Goal: Use online tool/utility: Utilize a website feature to perform a specific function

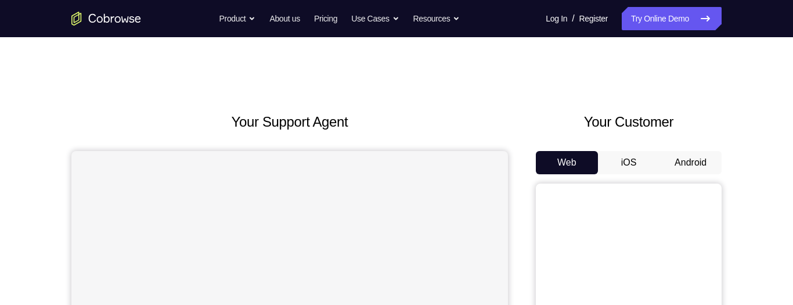
click at [699, 160] on button "Android" at bounding box center [691, 162] width 62 height 23
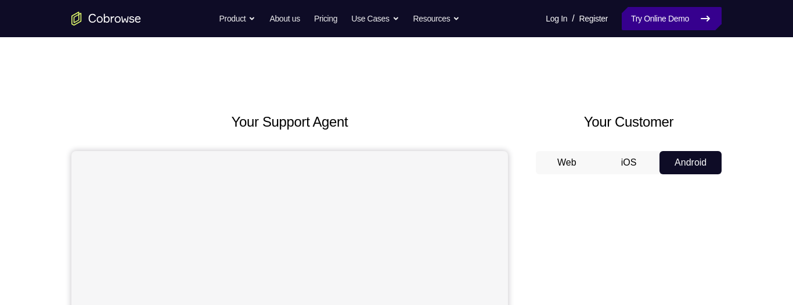
click at [664, 17] on link "Try Online Demo" at bounding box center [672, 18] width 100 height 23
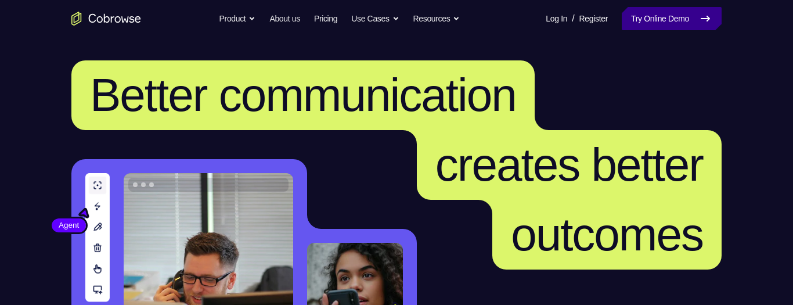
click at [662, 20] on link "Try Online Demo" at bounding box center [672, 18] width 100 height 23
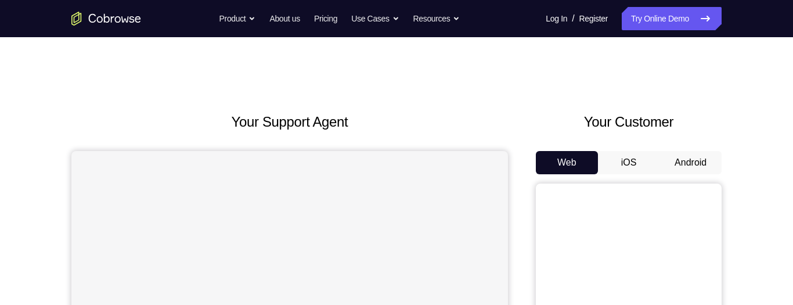
click at [683, 165] on button "Android" at bounding box center [691, 162] width 62 height 23
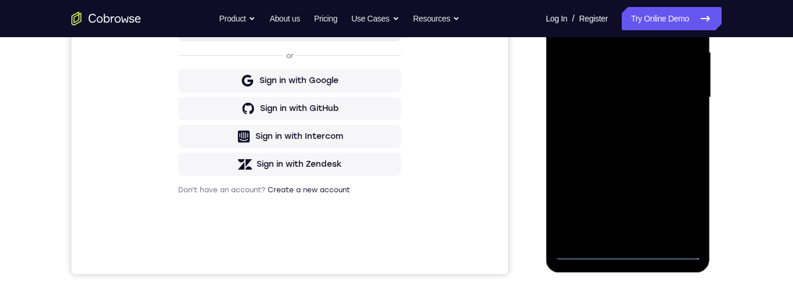
scroll to position [305, 0]
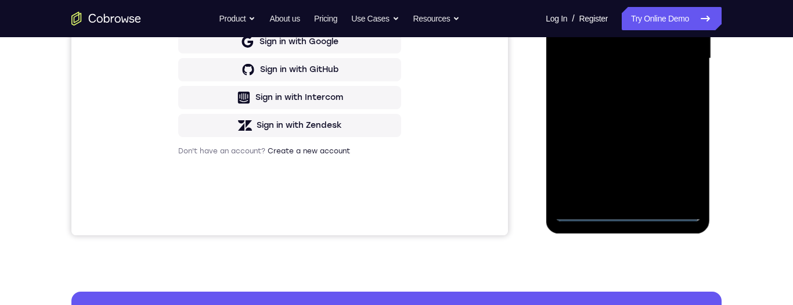
click at [628, 210] on div at bounding box center [628, 58] width 146 height 325
click at [680, 163] on div at bounding box center [628, 58] width 146 height 325
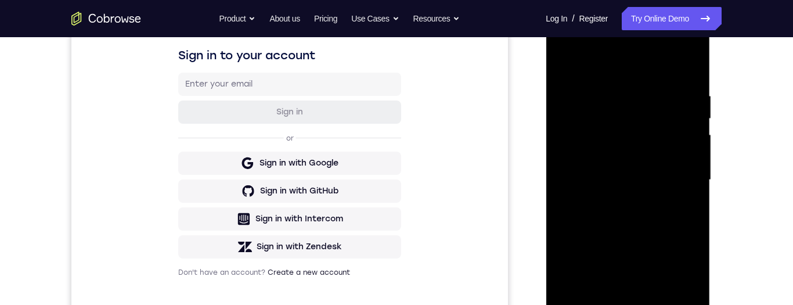
click at [612, 67] on div at bounding box center [628, 179] width 146 height 325
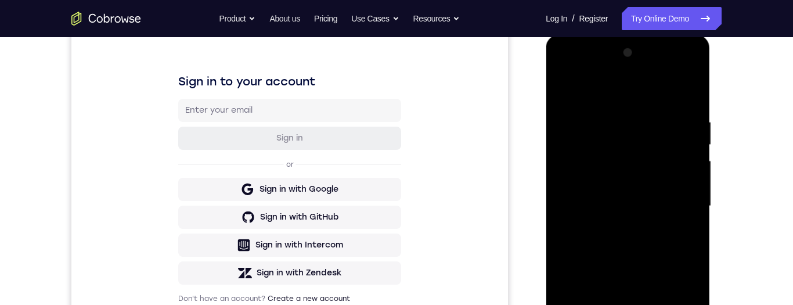
click at [678, 204] on div at bounding box center [628, 206] width 146 height 325
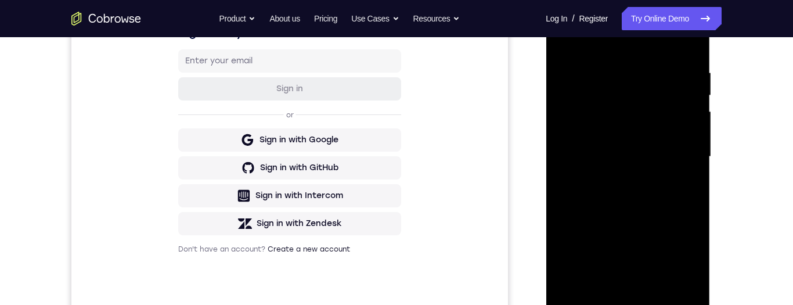
scroll to position [209, 0]
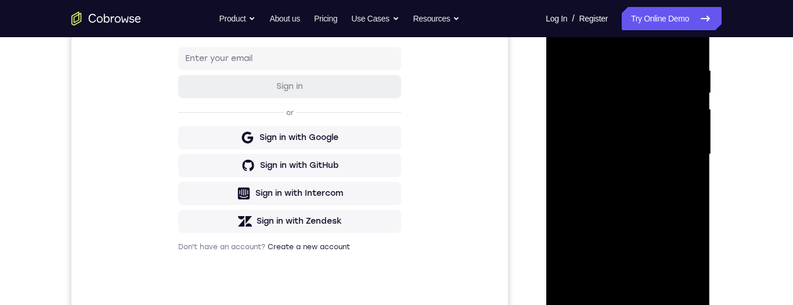
click at [613, 177] on div at bounding box center [628, 154] width 146 height 325
click at [636, 148] on div at bounding box center [628, 154] width 146 height 325
click at [622, 135] on div at bounding box center [628, 154] width 146 height 325
click at [653, 155] on div at bounding box center [628, 154] width 146 height 325
click at [667, 195] on div at bounding box center [628, 154] width 146 height 325
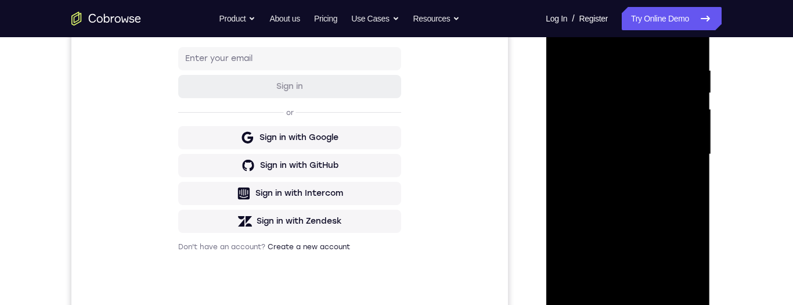
click at [659, 193] on div at bounding box center [628, 154] width 146 height 325
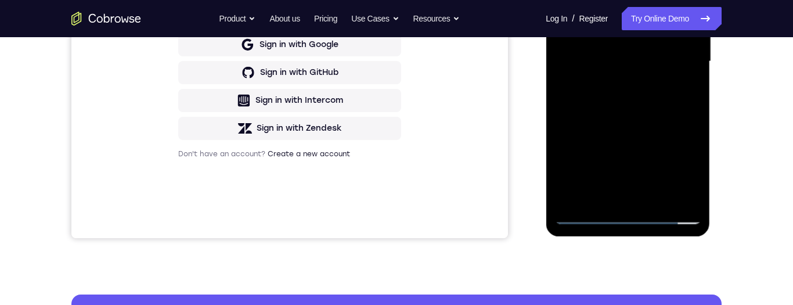
click at [638, 109] on div at bounding box center [628, 61] width 146 height 325
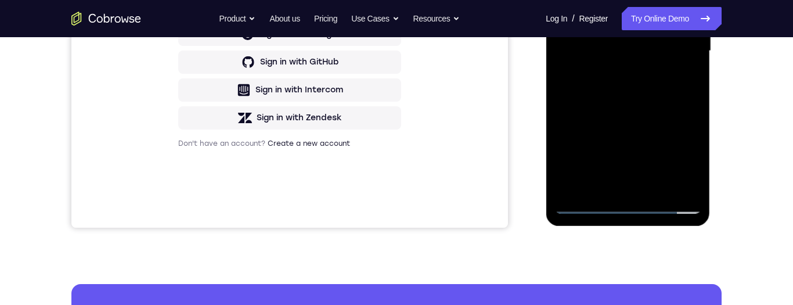
click at [653, 186] on div at bounding box center [628, 50] width 146 height 325
click at [652, 115] on div at bounding box center [628, 50] width 146 height 325
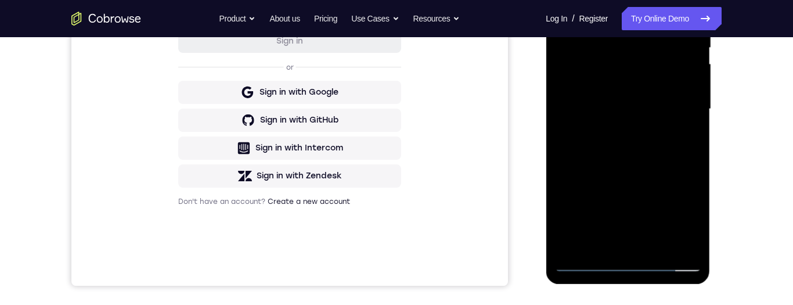
scroll to position [245, 0]
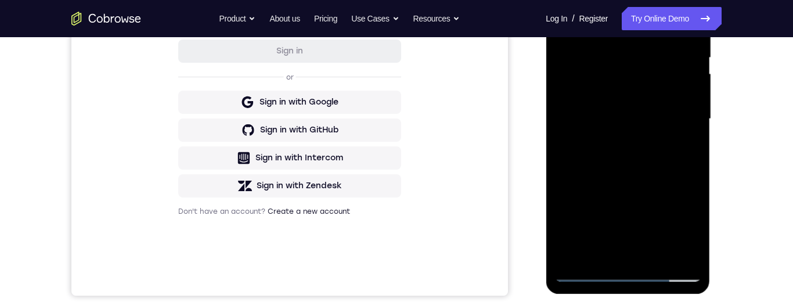
click at [627, 239] on div at bounding box center [628, 118] width 146 height 325
click at [675, 155] on div at bounding box center [628, 118] width 146 height 325
click at [683, 148] on div at bounding box center [628, 118] width 146 height 325
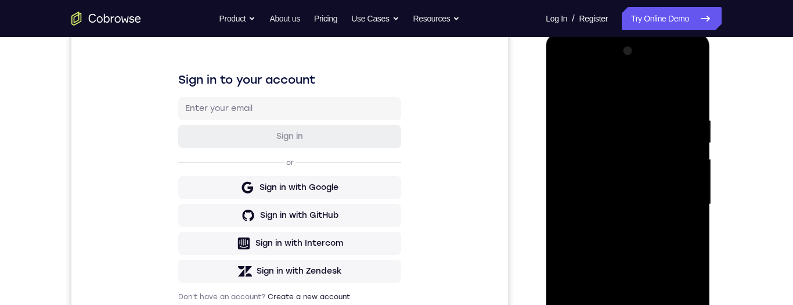
click at [556, 91] on div at bounding box center [628, 204] width 146 height 325
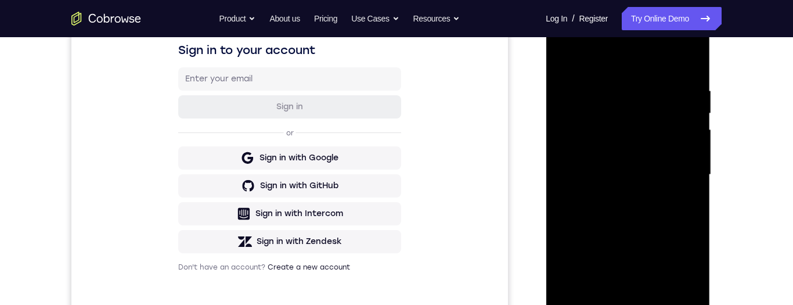
scroll to position [200, 0]
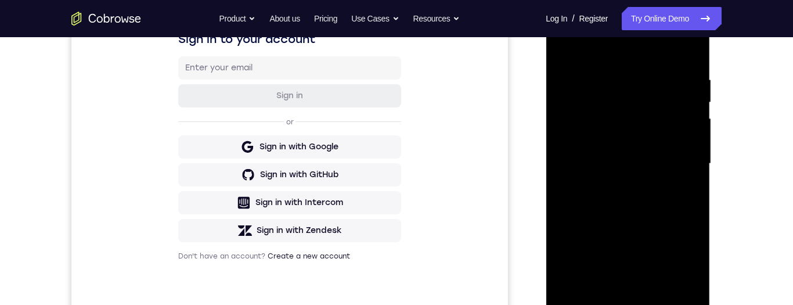
click at [623, 235] on div at bounding box center [628, 163] width 146 height 325
click at [682, 194] on div at bounding box center [628, 163] width 146 height 325
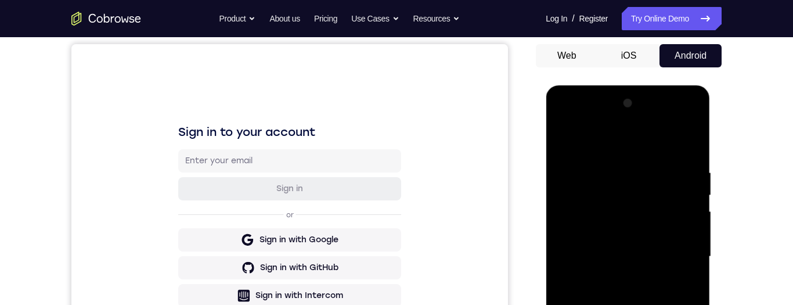
click at [562, 139] on div at bounding box center [628, 256] width 146 height 325
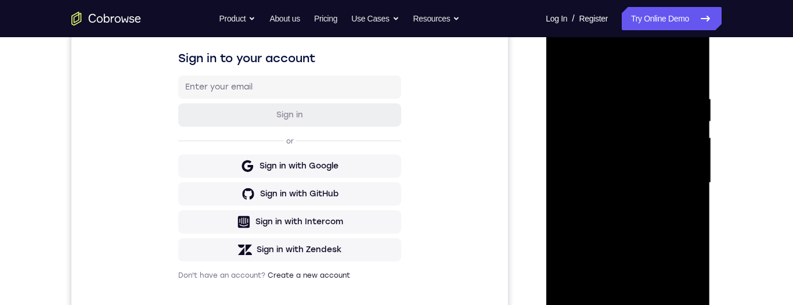
scroll to position [214, 0]
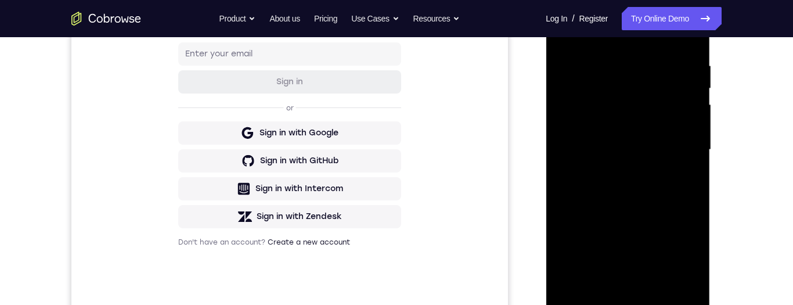
click at [627, 220] on div at bounding box center [628, 149] width 146 height 325
click at [684, 181] on div at bounding box center [628, 149] width 146 height 325
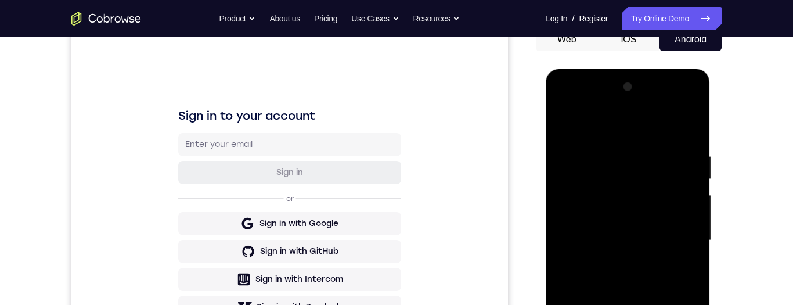
click at [564, 124] on div at bounding box center [628, 240] width 146 height 325
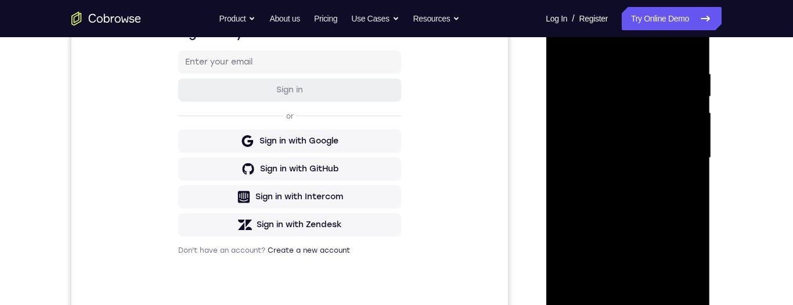
scroll to position [185, 0]
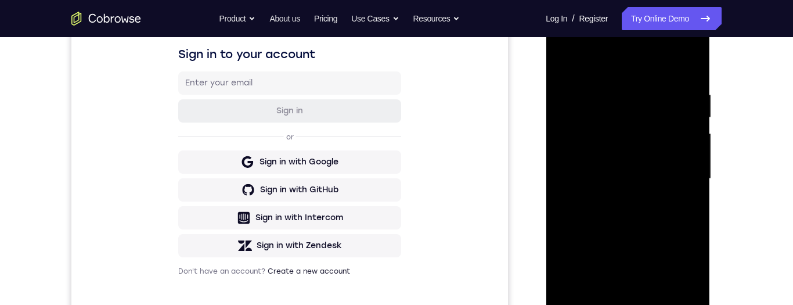
click at [566, 63] on div at bounding box center [628, 178] width 146 height 325
click at [612, 89] on div at bounding box center [628, 178] width 146 height 325
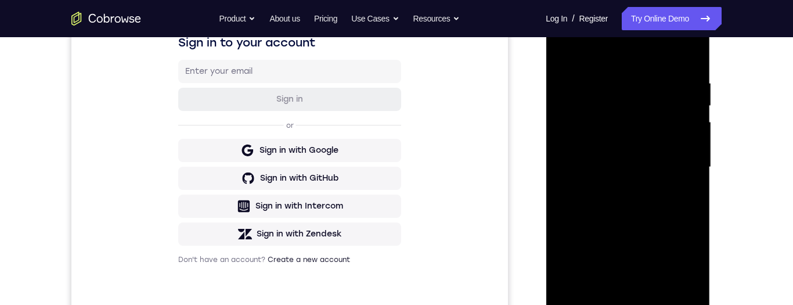
scroll to position [177, 0]
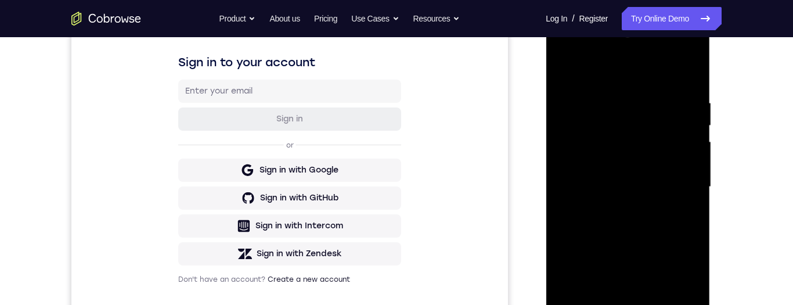
click at [678, 231] on div at bounding box center [628, 186] width 146 height 325
click at [687, 77] on div at bounding box center [628, 186] width 146 height 325
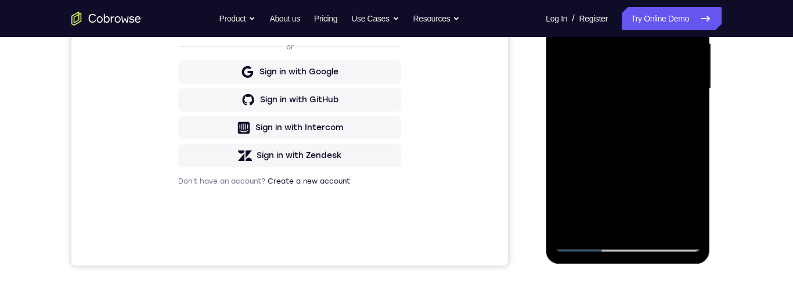
scroll to position [265, 0]
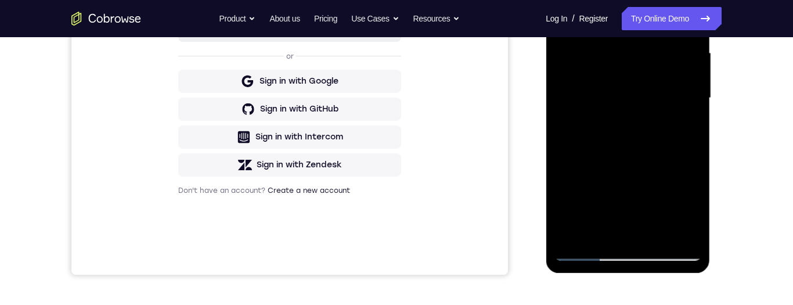
click at [612, 8] on div at bounding box center [628, 98] width 146 height 325
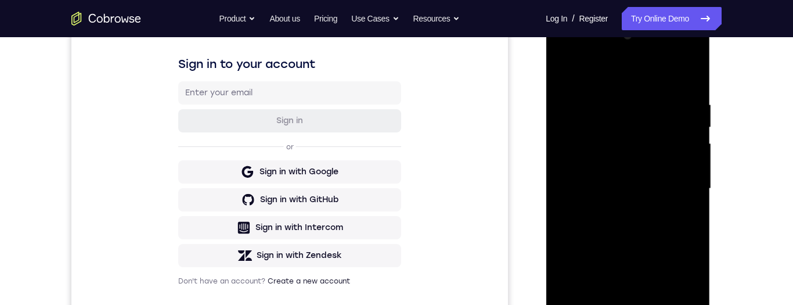
scroll to position [225, 0]
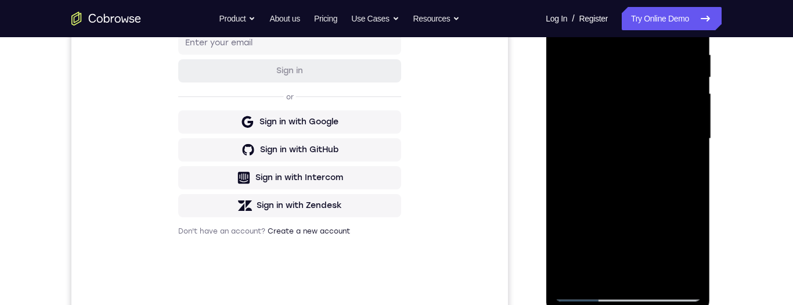
click at [670, 271] on div at bounding box center [628, 138] width 146 height 325
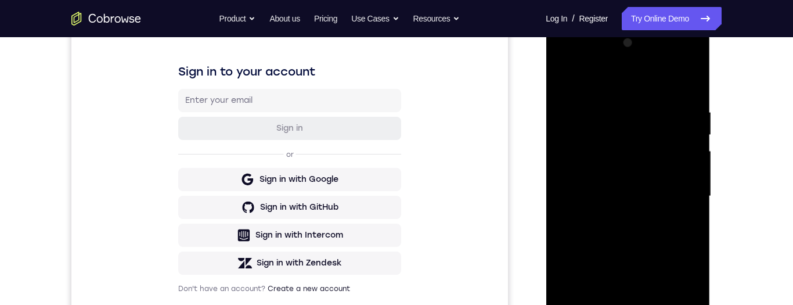
scroll to position [160, 0]
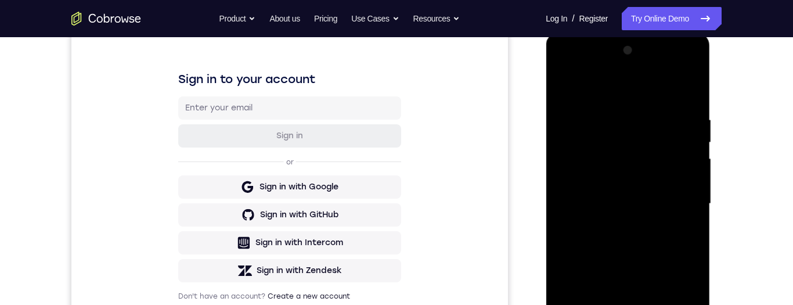
click at [683, 222] on div at bounding box center [628, 203] width 146 height 325
click at [681, 228] on div at bounding box center [628, 203] width 146 height 325
click at [687, 95] on div at bounding box center [628, 203] width 146 height 325
click at [684, 114] on div at bounding box center [628, 203] width 146 height 325
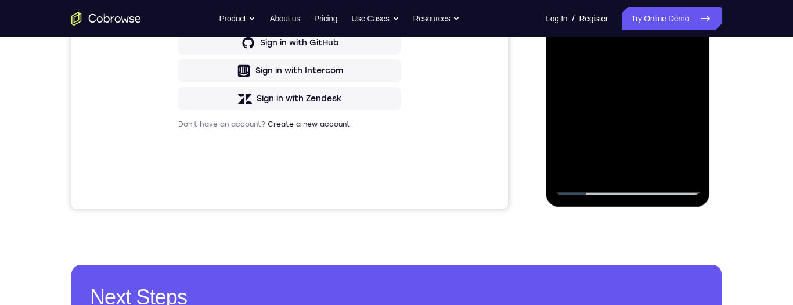
scroll to position [192, 0]
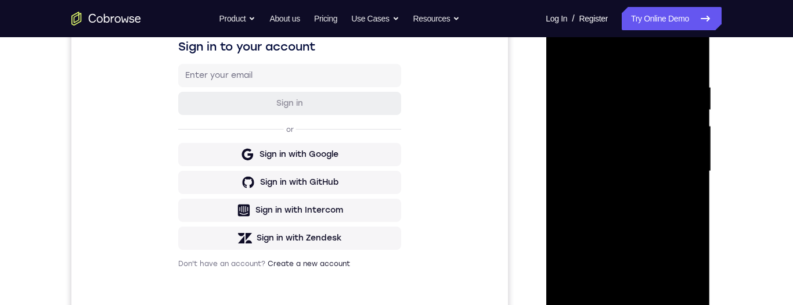
click at [679, 248] on div at bounding box center [628, 171] width 146 height 325
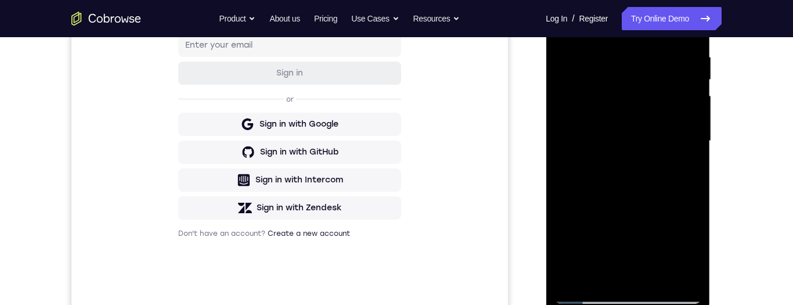
scroll to position [174, 0]
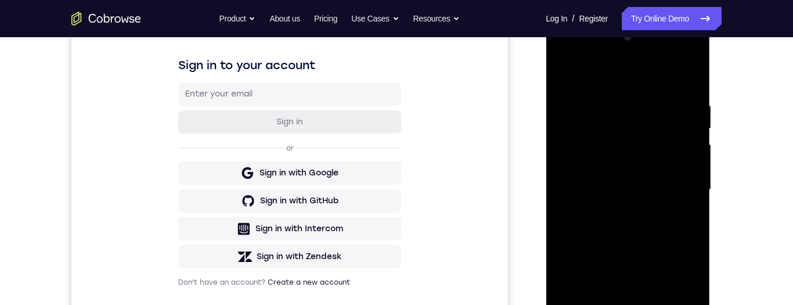
click at [674, 203] on div at bounding box center [628, 189] width 146 height 325
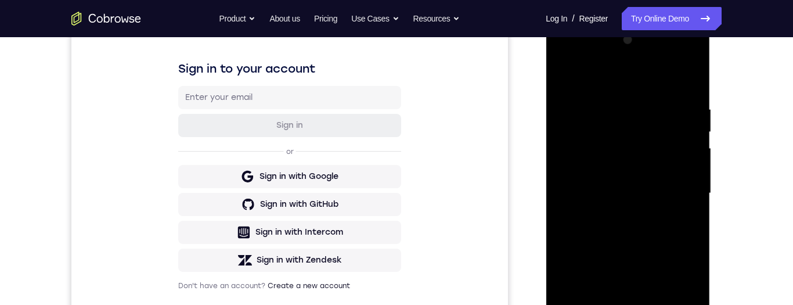
scroll to position [164, 0]
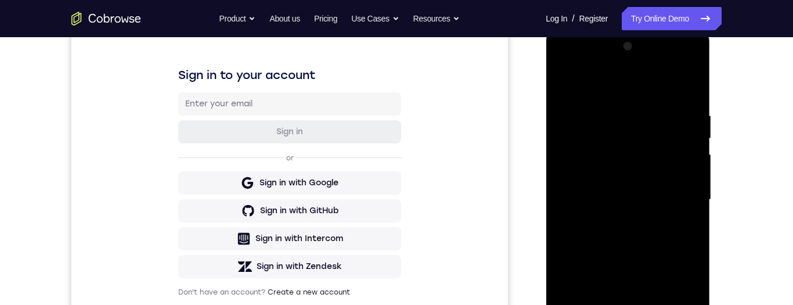
click at [688, 89] on div at bounding box center [628, 199] width 146 height 325
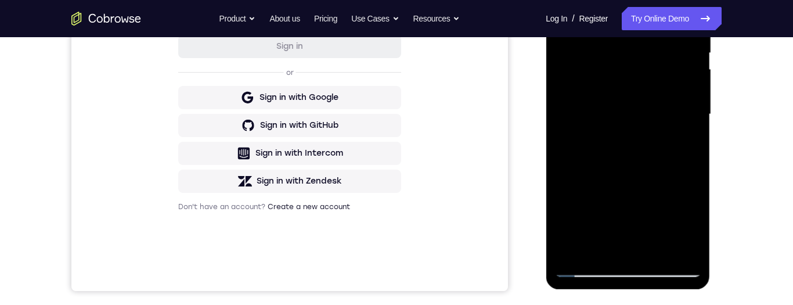
scroll to position [260, 0]
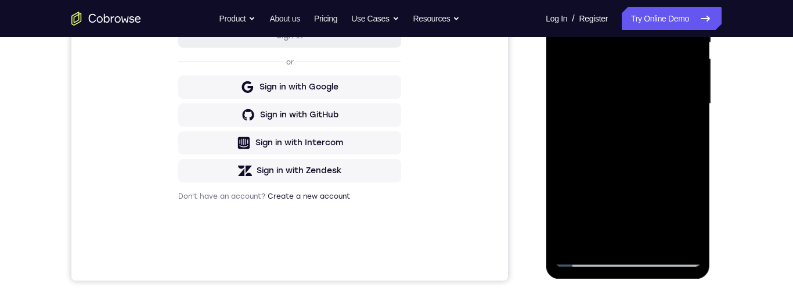
click at [656, 239] on div at bounding box center [628, 103] width 146 height 325
click at [631, 179] on div at bounding box center [628, 103] width 146 height 325
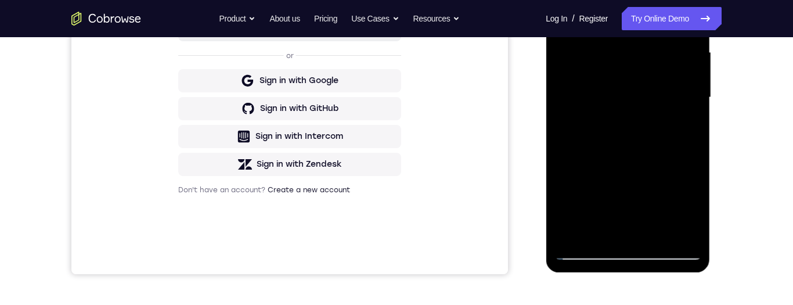
click at [681, 130] on div at bounding box center [628, 97] width 146 height 325
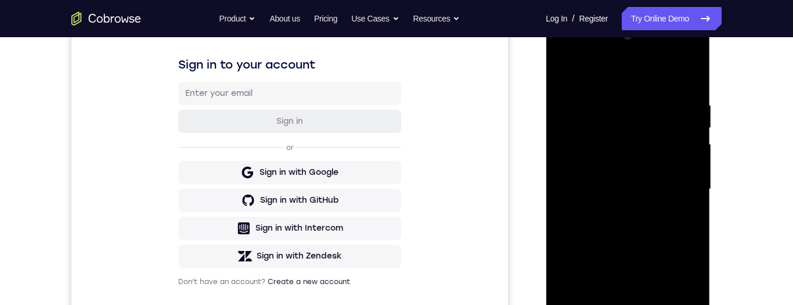
click at [557, 71] on div at bounding box center [628, 189] width 146 height 325
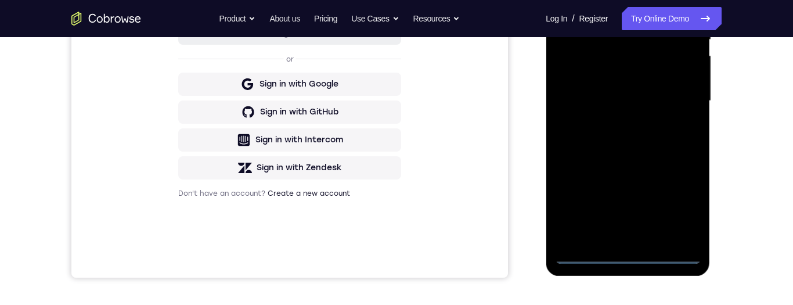
click at [628, 253] on div at bounding box center [628, 100] width 146 height 325
click at [674, 203] on div at bounding box center [628, 100] width 146 height 325
click at [678, 209] on div at bounding box center [628, 100] width 146 height 325
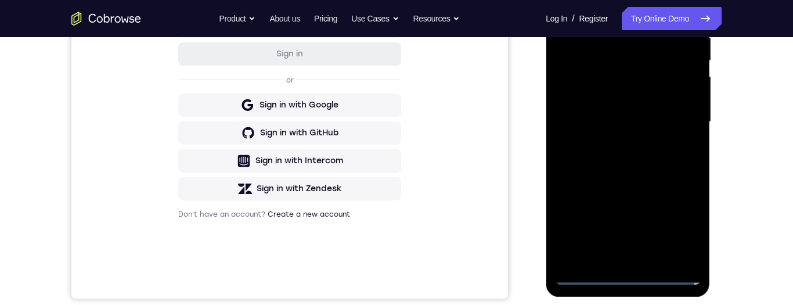
scroll to position [50, 0]
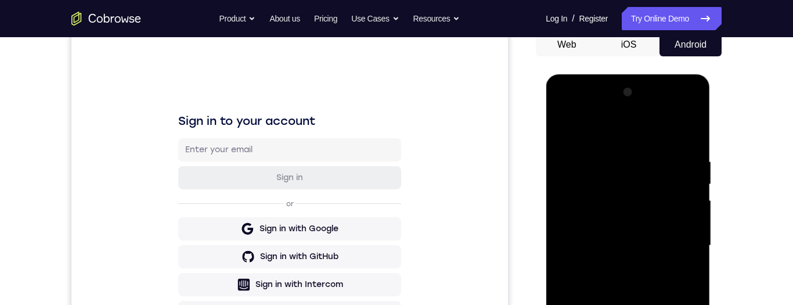
click at [675, 243] on div at bounding box center [628, 245] width 146 height 325
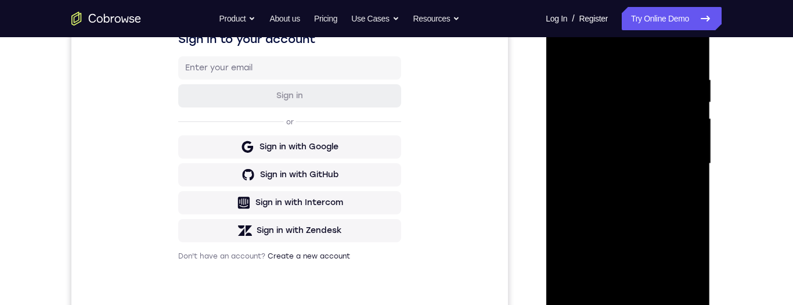
scroll to position [229, 0]
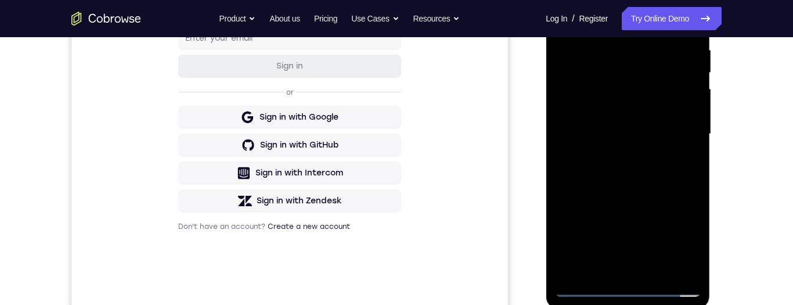
click at [612, 268] on div at bounding box center [628, 134] width 146 height 325
click at [618, 268] on div at bounding box center [628, 134] width 146 height 325
click at [666, 130] on div at bounding box center [628, 134] width 146 height 325
click at [663, 129] on div at bounding box center [628, 134] width 146 height 325
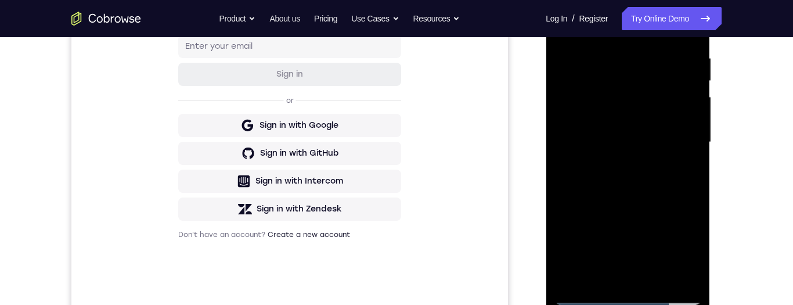
click at [564, 8] on div at bounding box center [628, 142] width 146 height 325
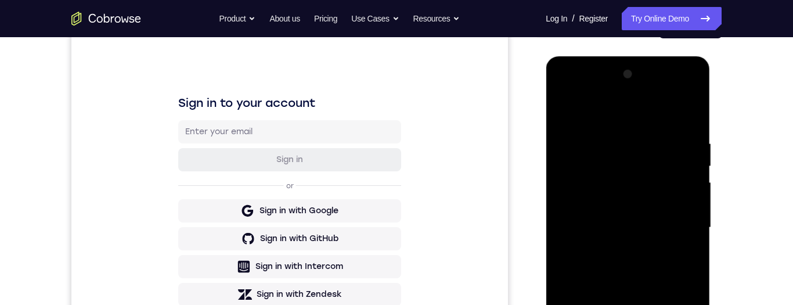
click at [557, 90] on div at bounding box center [628, 227] width 146 height 325
click at [673, 225] on div at bounding box center [628, 227] width 146 height 325
click at [671, 226] on div at bounding box center [628, 227] width 146 height 325
click at [680, 227] on div at bounding box center [628, 227] width 146 height 325
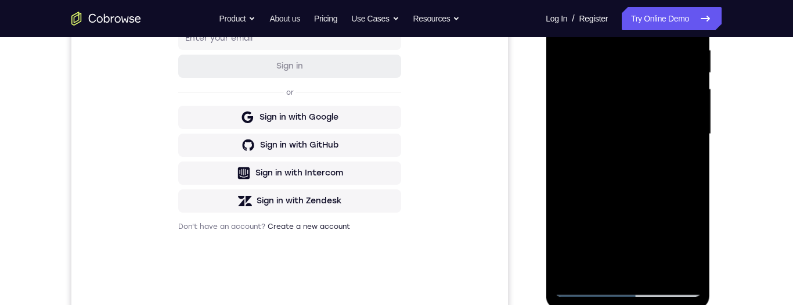
click at [617, 268] on div at bounding box center [628, 134] width 146 height 325
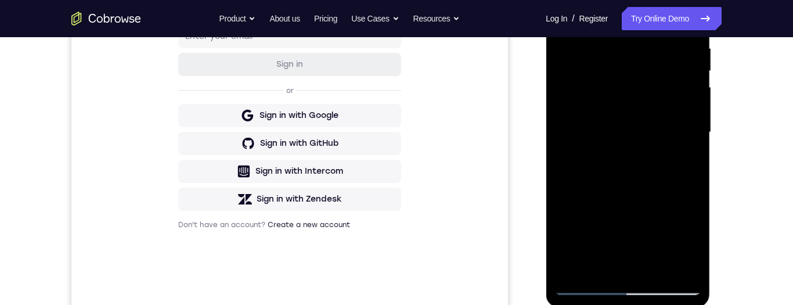
click at [616, 268] on div at bounding box center [628, 132] width 146 height 325
click at [614, 263] on div at bounding box center [628, 132] width 146 height 325
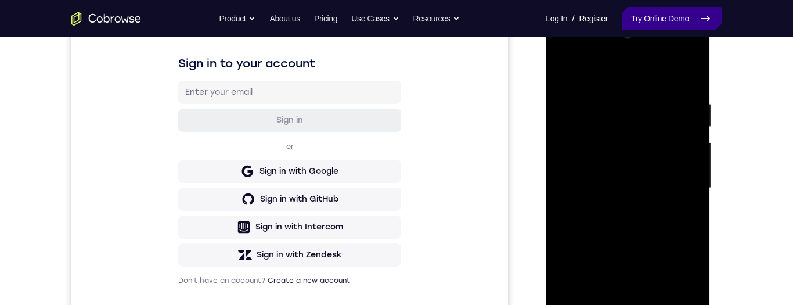
click at [669, 20] on link "Try Online Demo" at bounding box center [672, 18] width 100 height 23
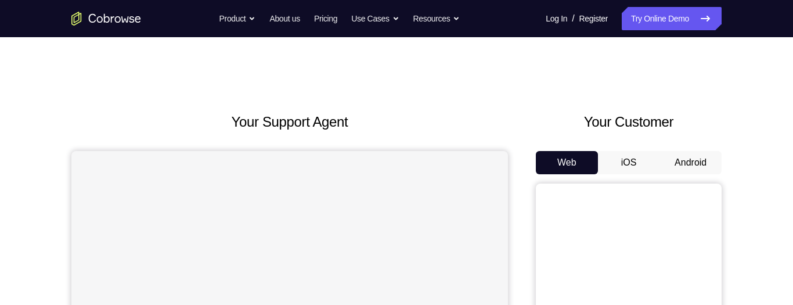
click at [687, 161] on button "Android" at bounding box center [691, 162] width 62 height 23
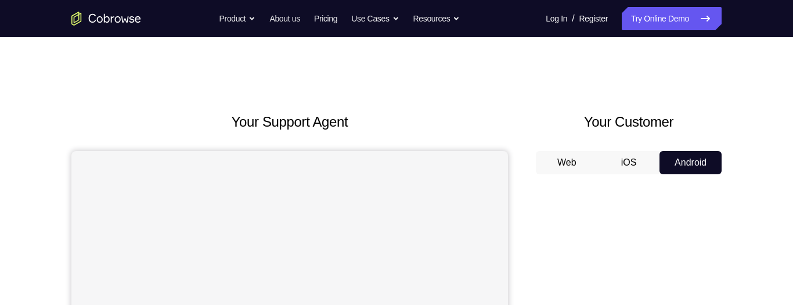
click at [689, 164] on button "Android" at bounding box center [691, 162] width 62 height 23
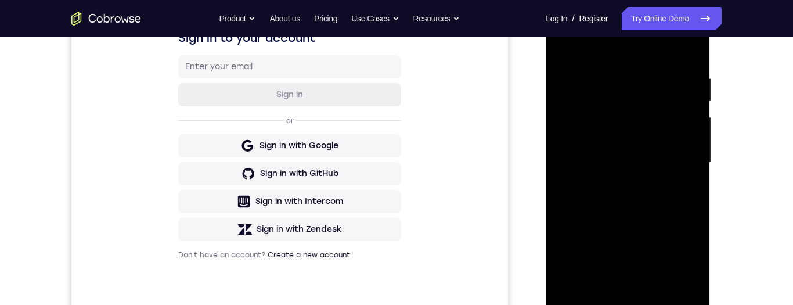
scroll to position [231, 0]
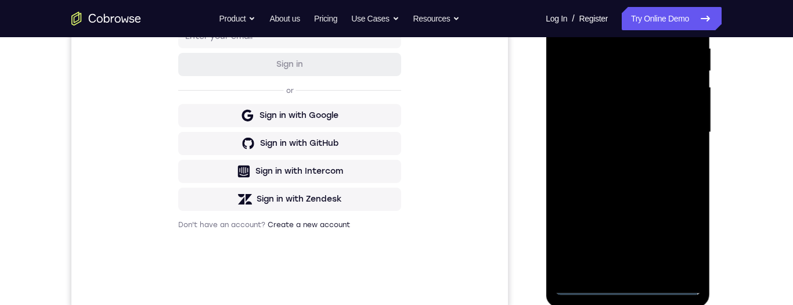
click at [626, 282] on div at bounding box center [628, 132] width 146 height 325
click at [627, 287] on div at bounding box center [628, 132] width 146 height 325
click at [678, 235] on div at bounding box center [628, 132] width 146 height 325
click at [680, 235] on div at bounding box center [628, 132] width 146 height 325
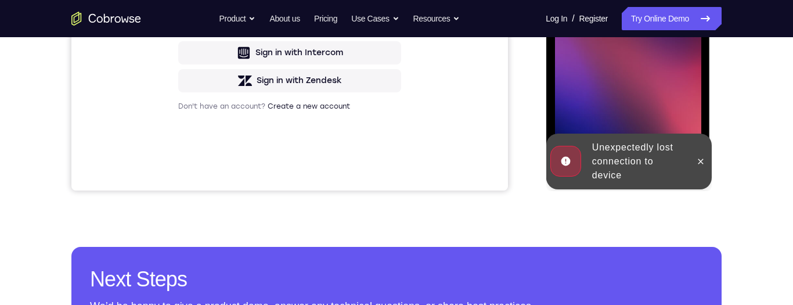
scroll to position [472, 0]
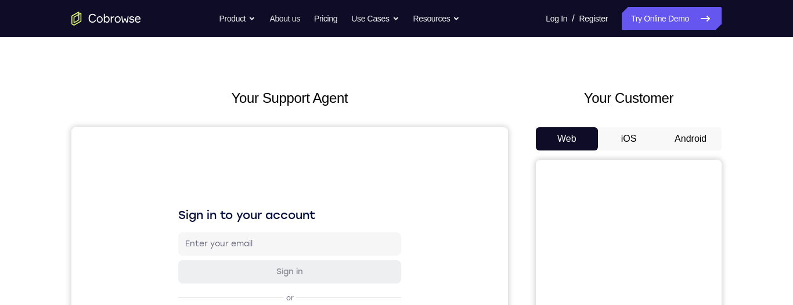
scroll to position [2, 0]
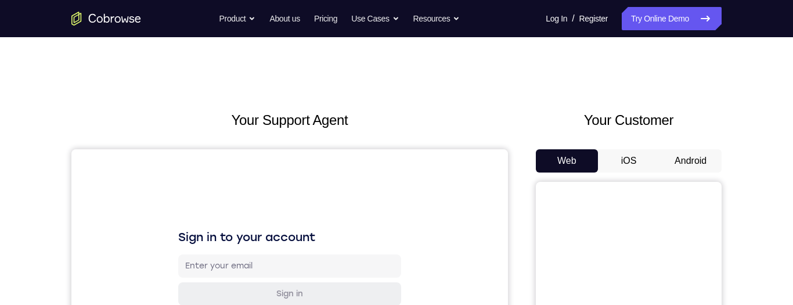
click at [684, 157] on button "Android" at bounding box center [691, 160] width 62 height 23
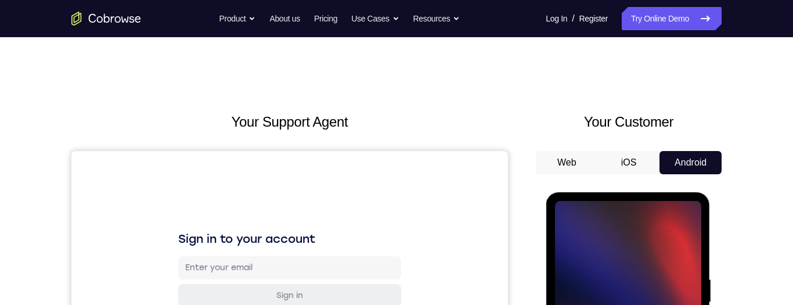
scroll to position [117, 0]
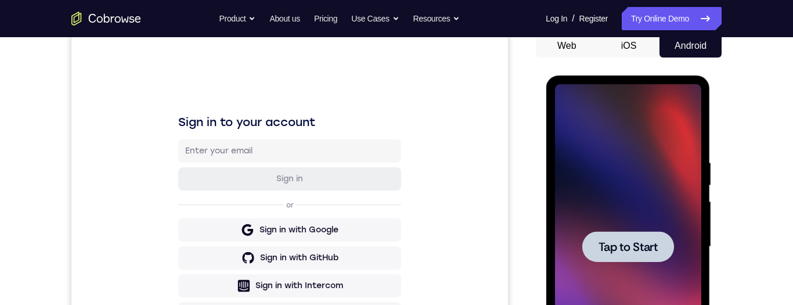
click at [645, 246] on span "Tap to Start" at bounding box center [627, 247] width 59 height 12
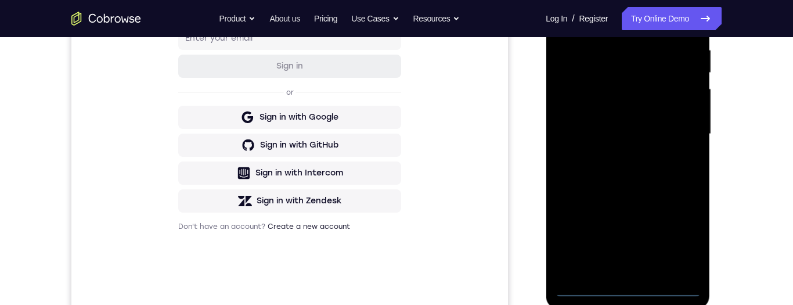
scroll to position [235, 0]
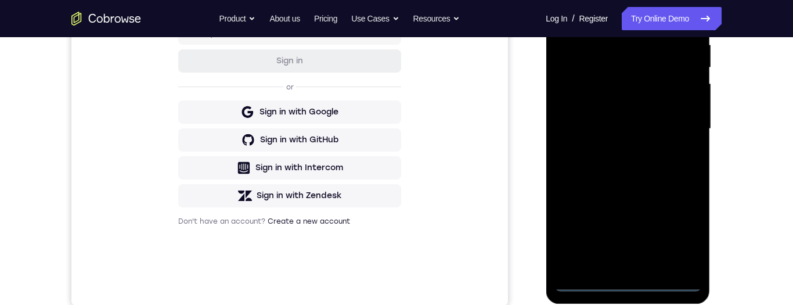
click at [631, 282] on div at bounding box center [628, 128] width 146 height 325
click at [633, 282] on div at bounding box center [628, 128] width 146 height 325
click at [625, 283] on div at bounding box center [628, 128] width 146 height 325
click at [631, 283] on div at bounding box center [628, 128] width 146 height 325
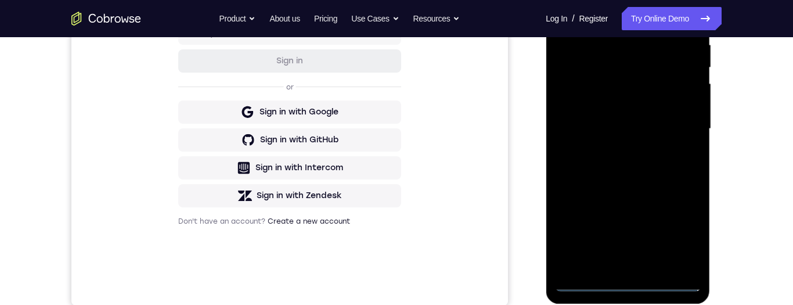
click at [629, 282] on div at bounding box center [628, 128] width 146 height 325
click at [628, 283] on div at bounding box center [628, 128] width 146 height 325
click at [626, 283] on div at bounding box center [628, 128] width 146 height 325
click at [627, 286] on div at bounding box center [628, 128] width 146 height 325
click at [626, 285] on div at bounding box center [628, 128] width 146 height 325
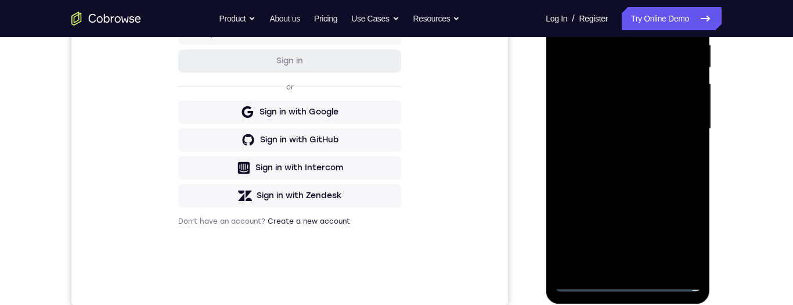
click at [681, 234] on div at bounding box center [628, 128] width 146 height 325
click at [677, 244] on div at bounding box center [628, 128] width 146 height 325
click at [687, 231] on div at bounding box center [628, 128] width 146 height 325
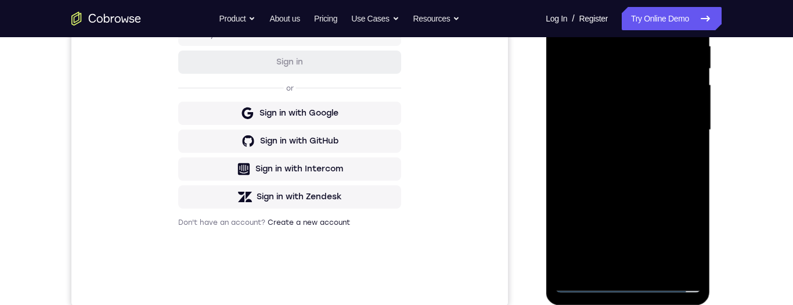
click at [783, 50] on div "Your Support Agent Your Customer Web iOS Android Next Steps We’d be happy to gi…" at bounding box center [396, 187] width 793 height 766
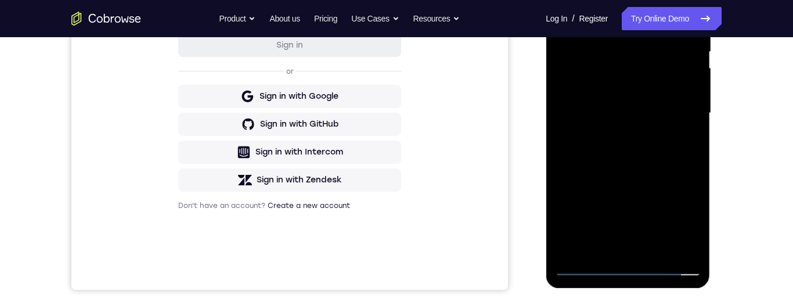
click at [678, 220] on div at bounding box center [628, 113] width 146 height 325
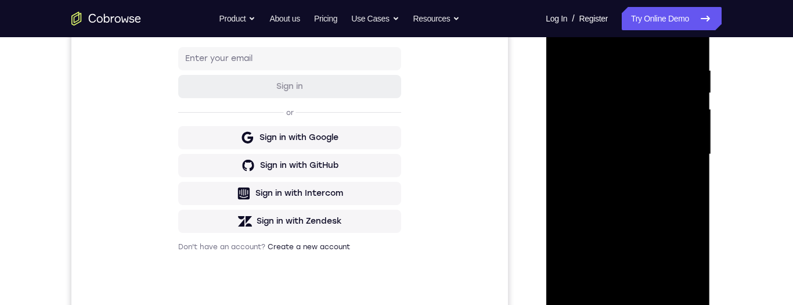
scroll to position [186, 0]
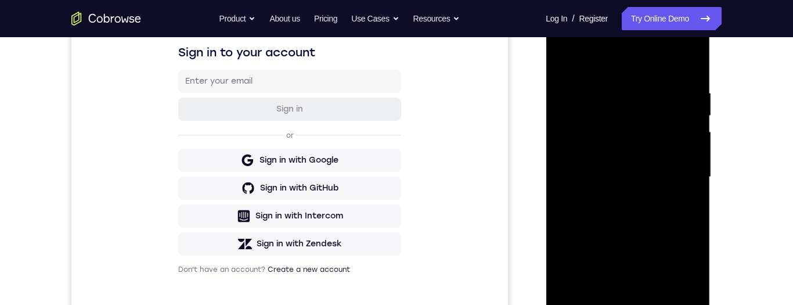
click at [622, 67] on div at bounding box center [628, 177] width 146 height 325
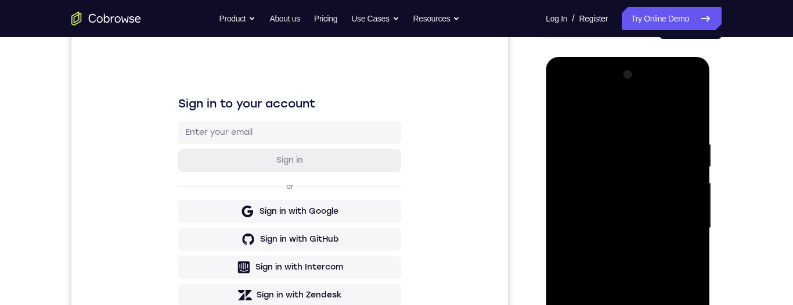
click at [677, 225] on div at bounding box center [628, 228] width 146 height 325
click at [675, 225] on div at bounding box center [628, 228] width 146 height 325
click at [676, 225] on div at bounding box center [628, 228] width 146 height 325
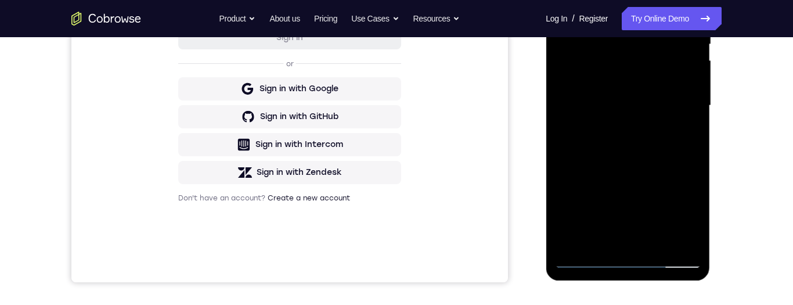
scroll to position [231, 0]
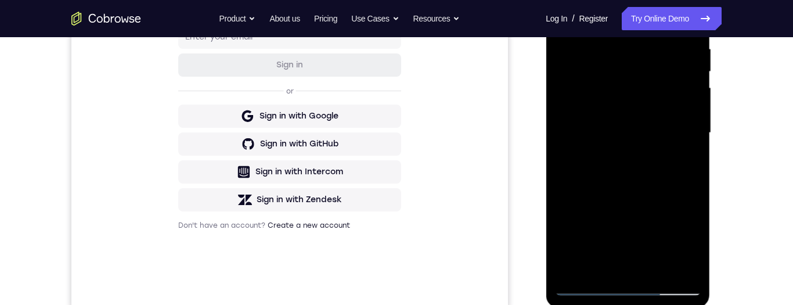
click at [616, 157] on div at bounding box center [628, 132] width 146 height 325
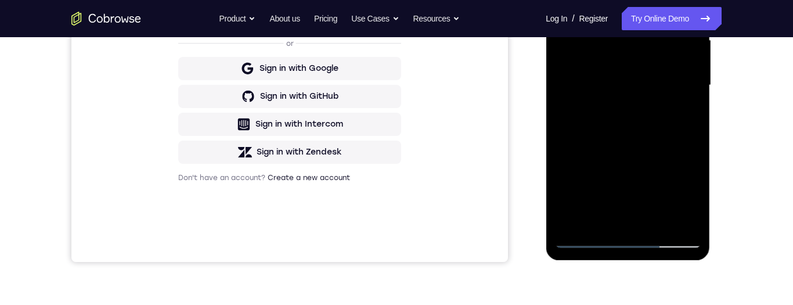
scroll to position [247, 0]
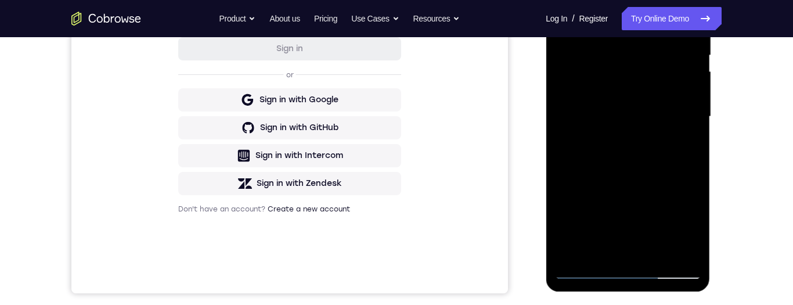
click at [612, 143] on div at bounding box center [628, 116] width 146 height 325
click at [613, 138] on div at bounding box center [628, 116] width 146 height 325
click at [616, 136] on div at bounding box center [628, 116] width 146 height 325
click at [666, 106] on div at bounding box center [628, 116] width 146 height 325
click at [664, 68] on div at bounding box center [628, 116] width 146 height 325
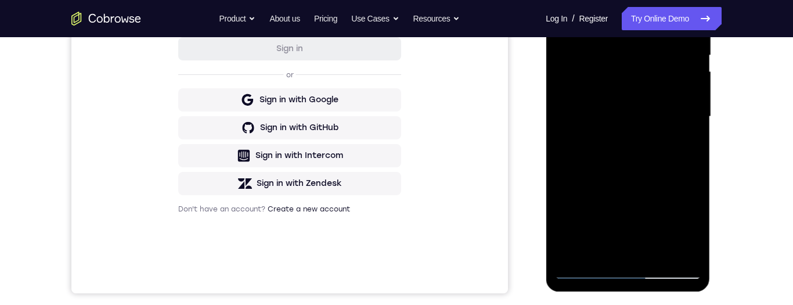
click at [645, 67] on div at bounding box center [628, 116] width 146 height 325
click at [649, 65] on div at bounding box center [628, 116] width 146 height 325
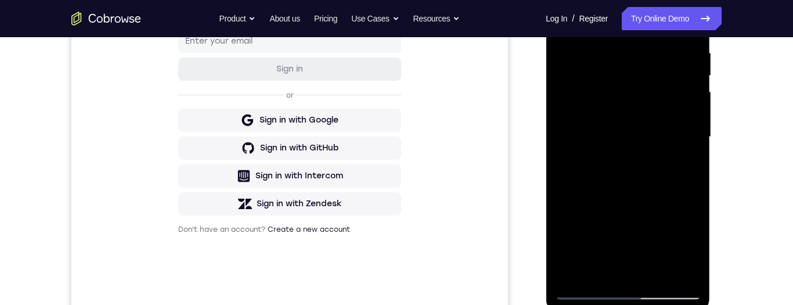
scroll to position [138, 0]
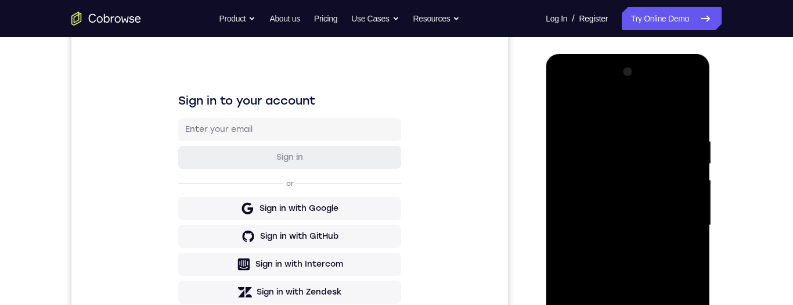
click at [562, 92] on div at bounding box center [628, 225] width 146 height 325
click at [565, 92] on div at bounding box center [628, 225] width 146 height 325
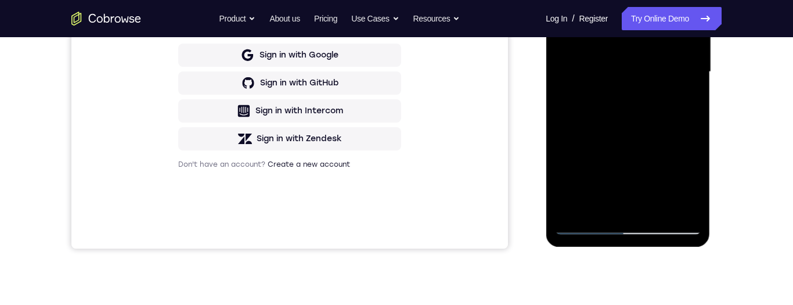
scroll to position [281, 0]
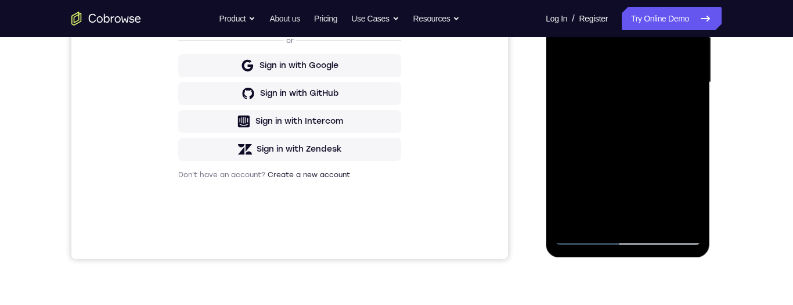
click at [587, 232] on div at bounding box center [628, 82] width 146 height 325
click at [674, 82] on div at bounding box center [628, 82] width 146 height 325
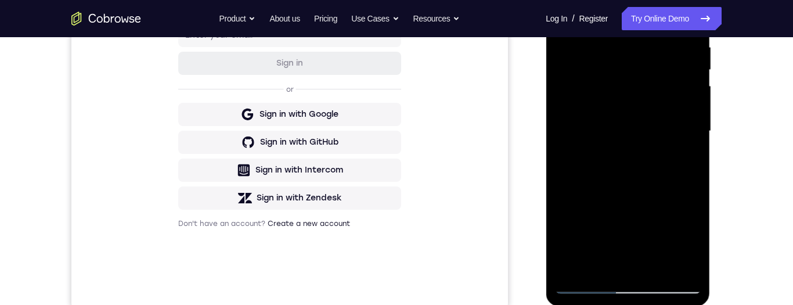
click at [677, 127] on div at bounding box center [628, 131] width 146 height 325
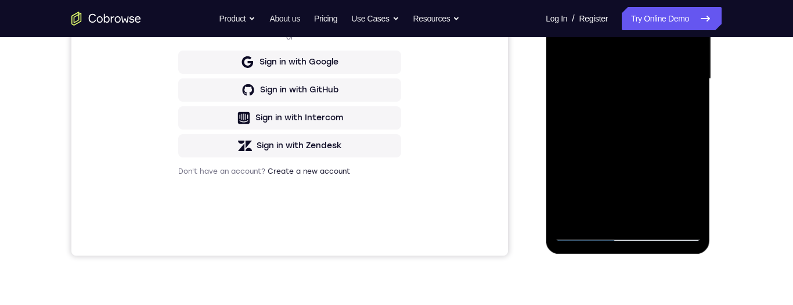
scroll to position [228, 0]
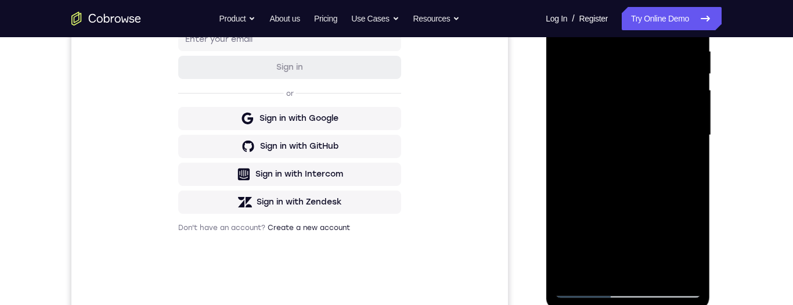
click at [677, 130] on div at bounding box center [628, 135] width 146 height 325
click at [678, 134] on div at bounding box center [628, 136] width 146 height 325
